Goal: Transaction & Acquisition: Purchase product/service

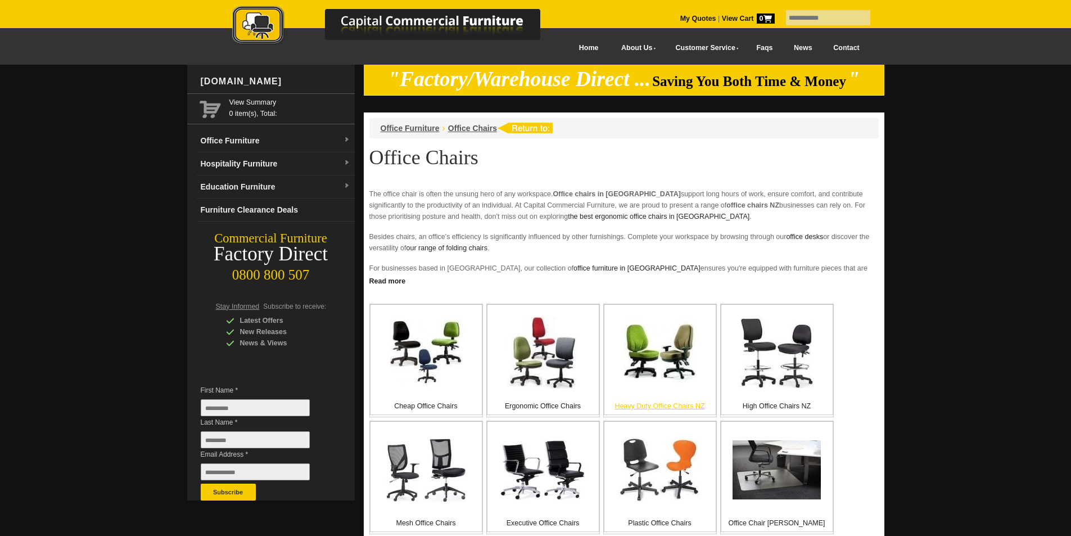
click at [651, 374] on img at bounding box center [660, 352] width 72 height 72
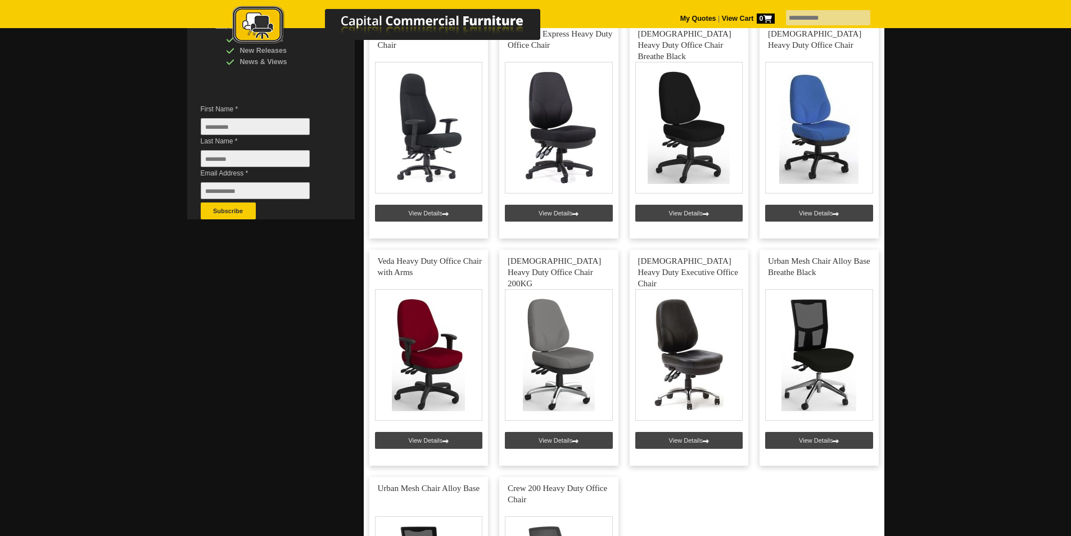
scroll to position [225, 0]
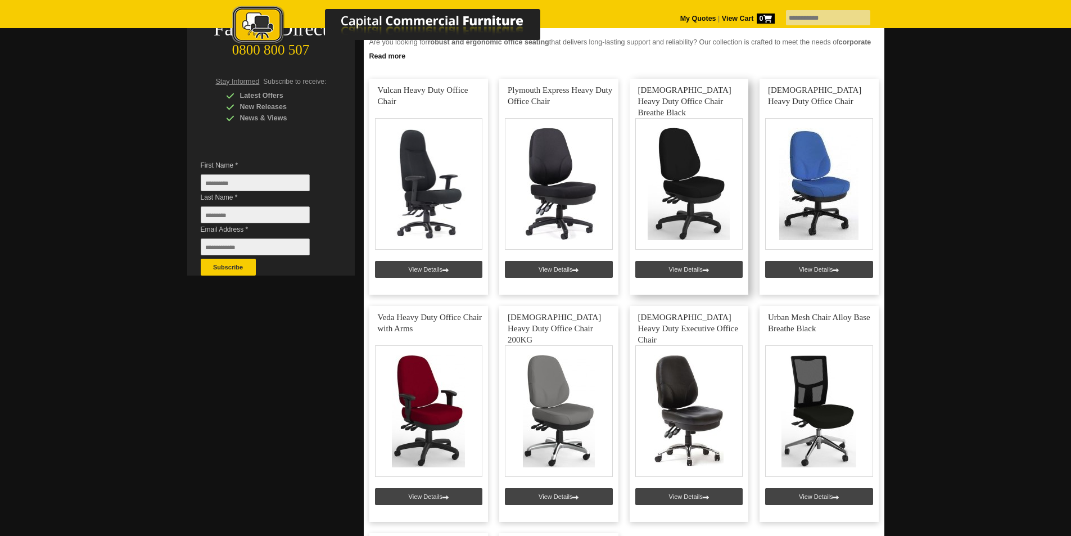
click at [693, 271] on link at bounding box center [689, 187] width 119 height 216
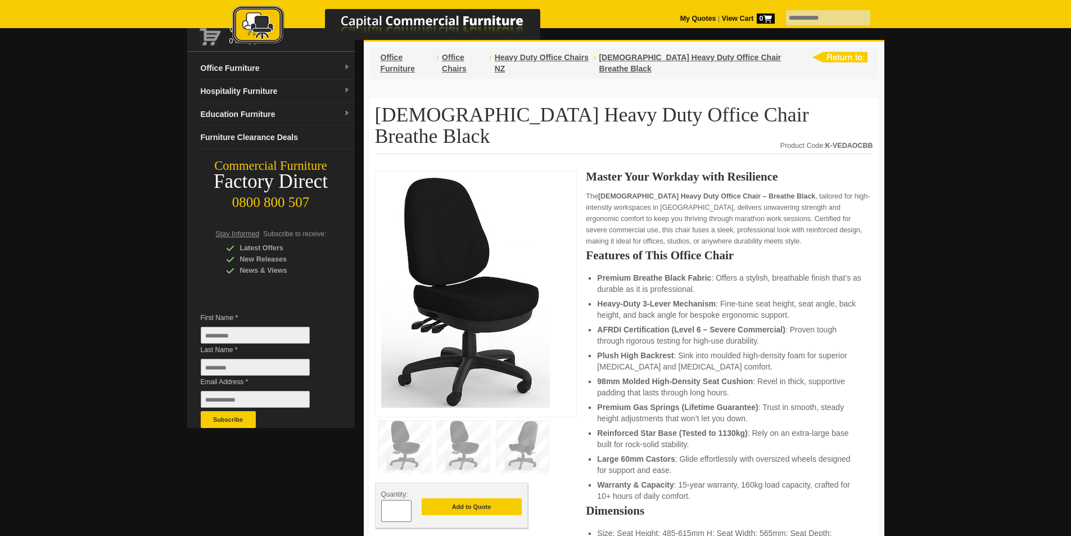
scroll to position [281, 0]
